Goal: Information Seeking & Learning: Learn about a topic

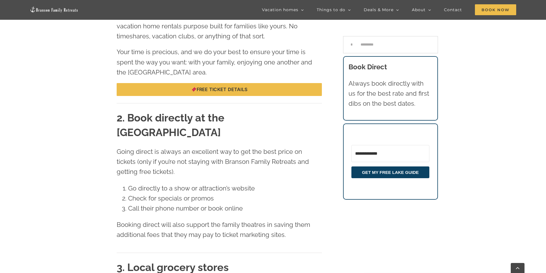
scroll to position [563, 0]
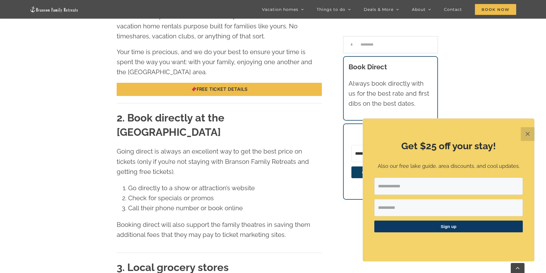
click at [529, 132] on button "✕" at bounding box center [528, 134] width 14 height 14
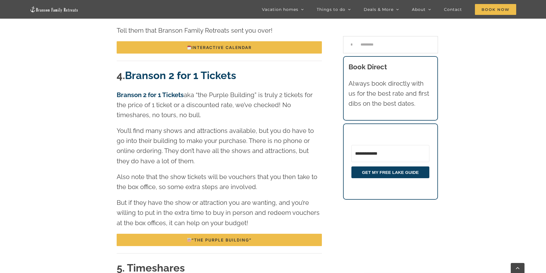
scroll to position [997, 0]
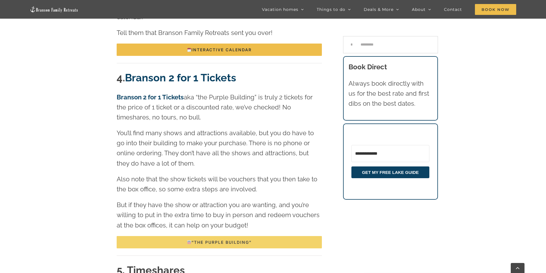
click at [227, 240] on span "“The Purple Building”" at bounding box center [219, 242] width 65 height 5
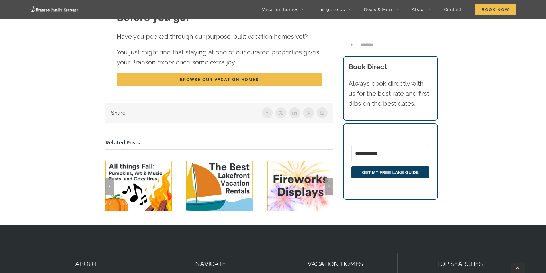
scroll to position [997, 0]
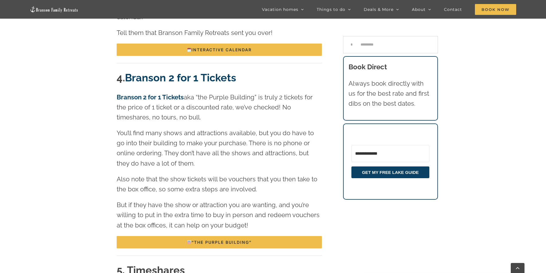
drag, startPoint x: 550, startPoint y: 219, endPoint x: 115, endPoint y: 134, distance: 443.2
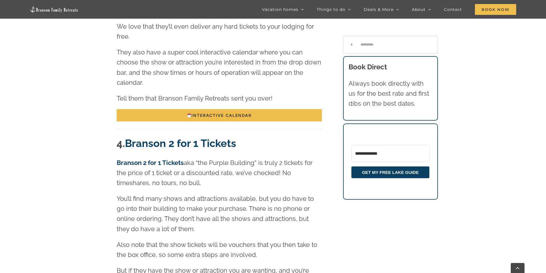
scroll to position [925, 0]
